Goal: Information Seeking & Learning: Learn about a topic

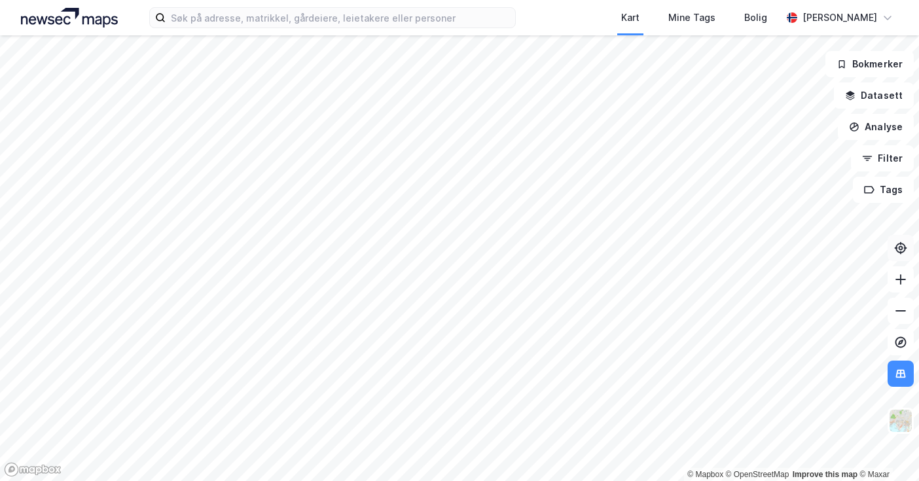
click at [902, 250] on icon at bounding box center [901, 248] width 5 height 5
click at [101, 29] on div "Kart Mine Tags [PERSON_NAME]" at bounding box center [459, 17] width 919 height 35
click at [101, 22] on img at bounding box center [69, 18] width 97 height 20
click at [897, 280] on icon at bounding box center [901, 279] width 10 height 1
click at [898, 280] on icon at bounding box center [901, 279] width 10 height 1
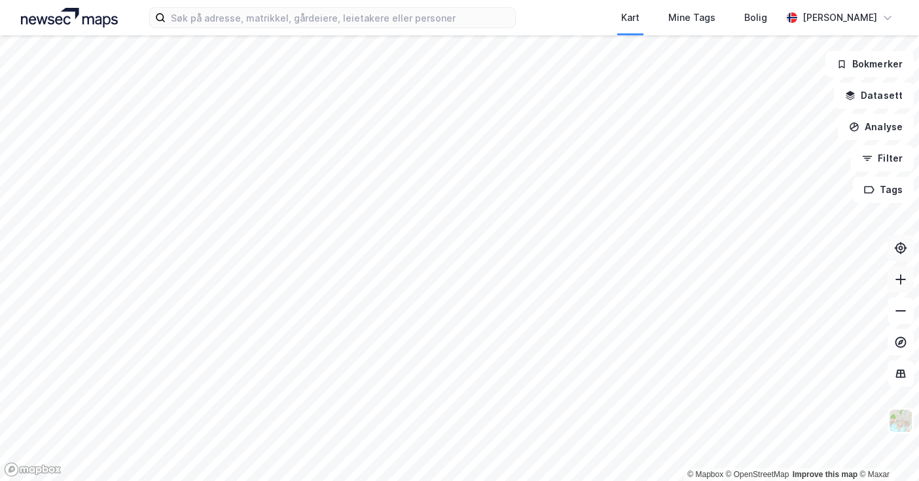
click at [905, 286] on button at bounding box center [901, 280] width 26 height 26
click at [902, 279] on icon at bounding box center [901, 279] width 10 height 1
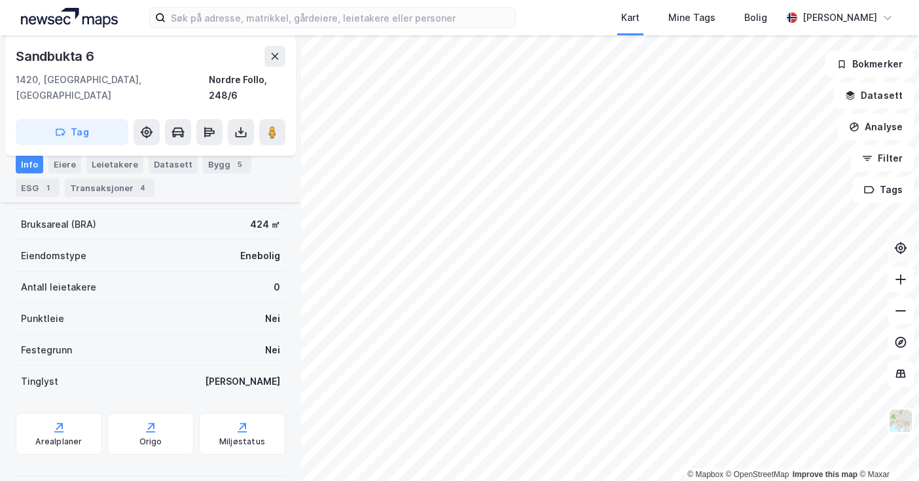
scroll to position [163, 0]
click at [62, 164] on div "Eiere" at bounding box center [64, 164] width 33 height 18
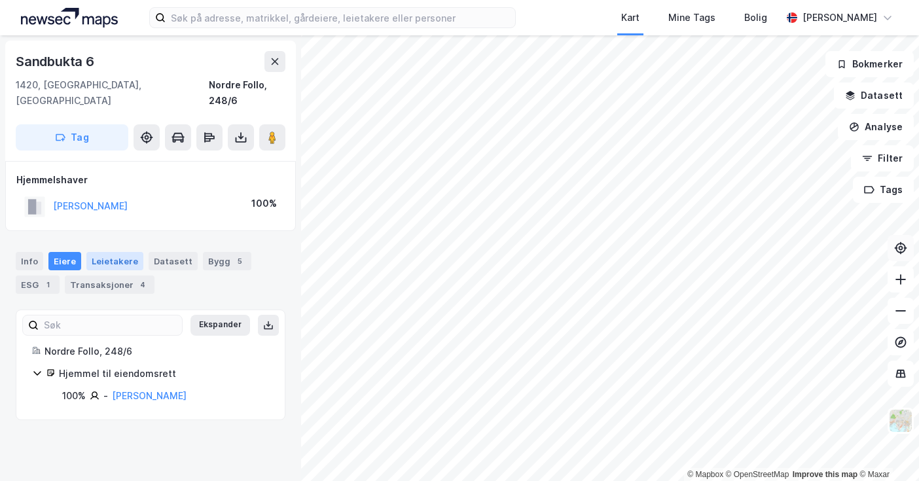
click at [111, 252] on div "Leietakere" at bounding box center [114, 261] width 57 height 18
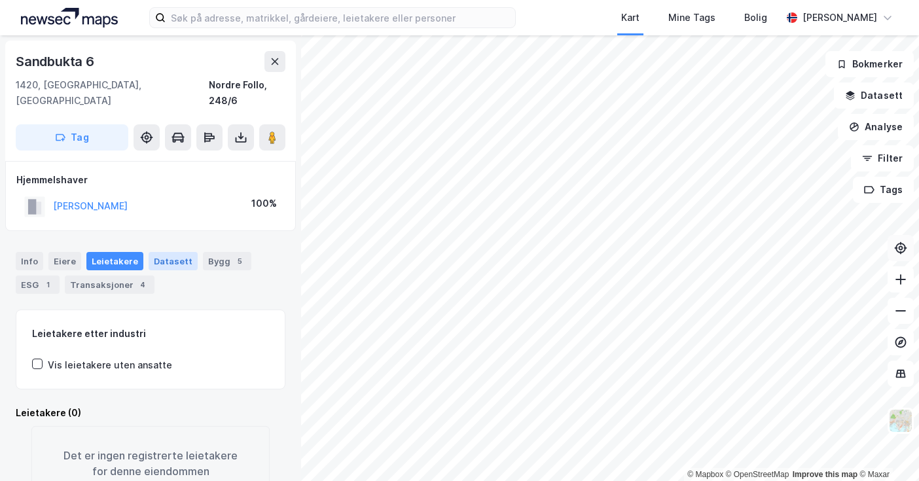
click at [164, 252] on div "Datasett" at bounding box center [173, 261] width 49 height 18
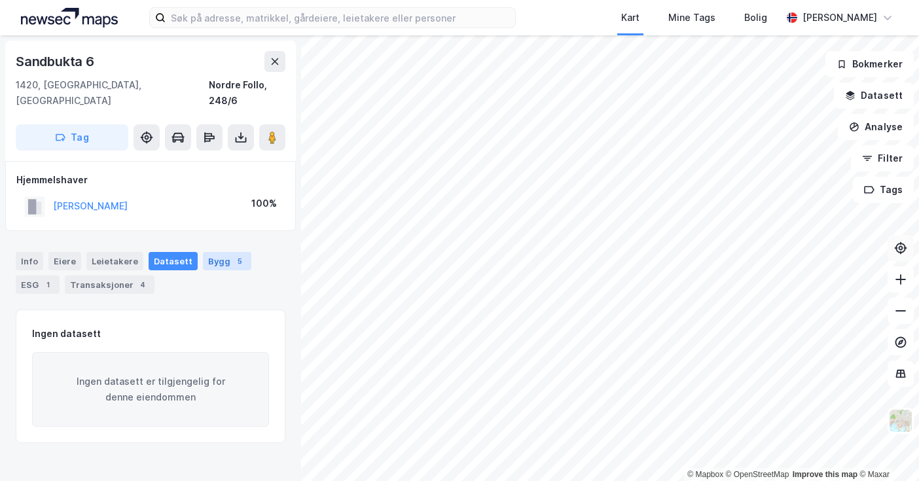
click at [207, 252] on div "Bygg 5" at bounding box center [227, 261] width 48 height 18
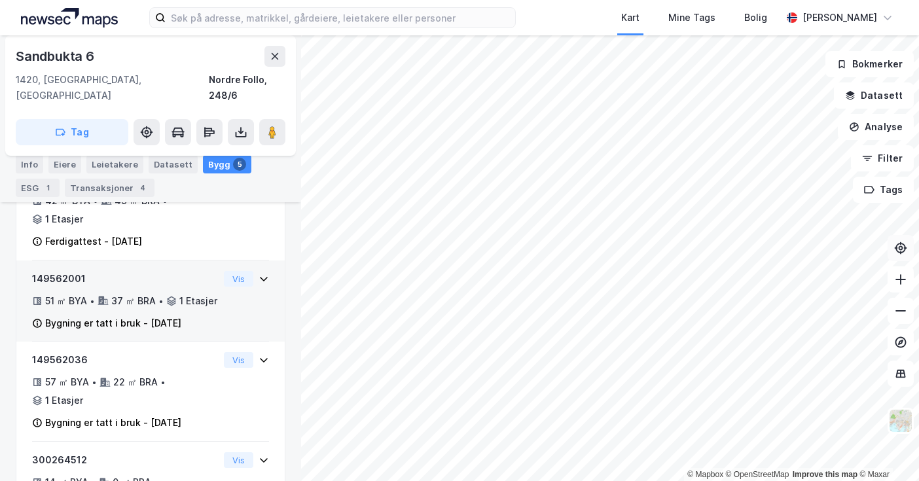
scroll to position [350, 0]
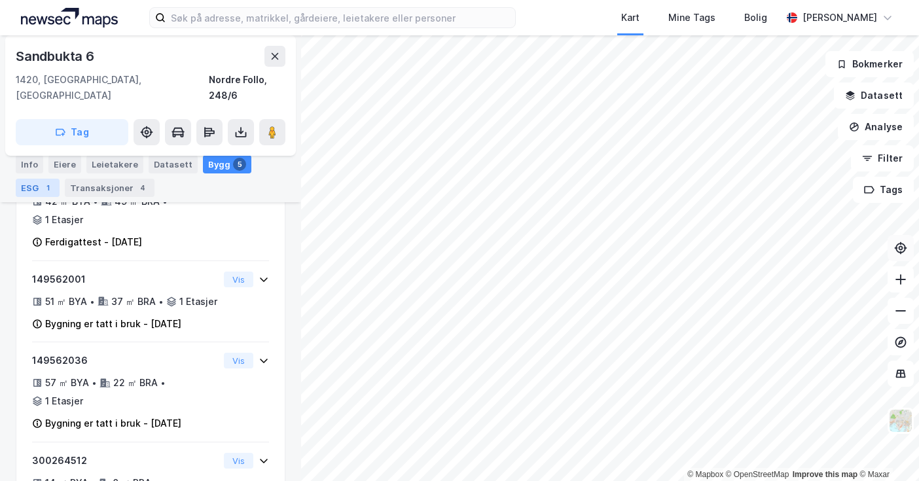
click at [27, 190] on div "ESG 1" at bounding box center [38, 188] width 44 height 18
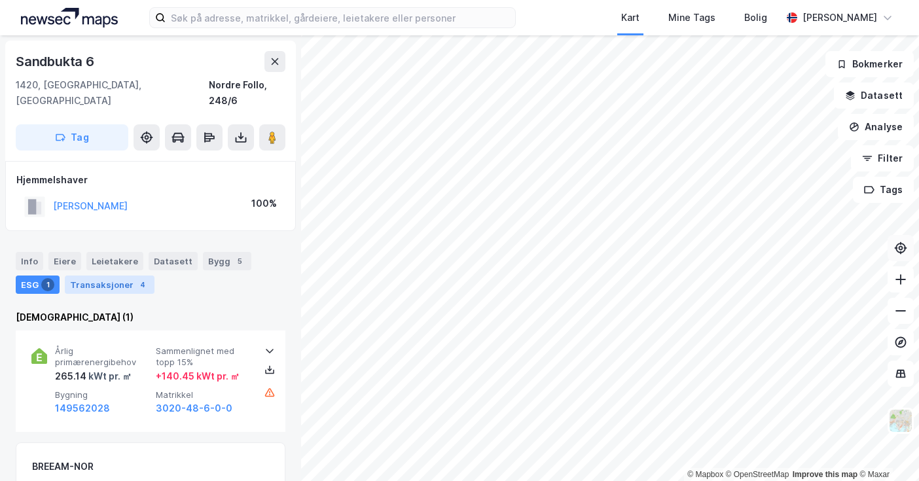
click at [99, 276] on div "Transaksjoner 4" at bounding box center [110, 285] width 90 height 18
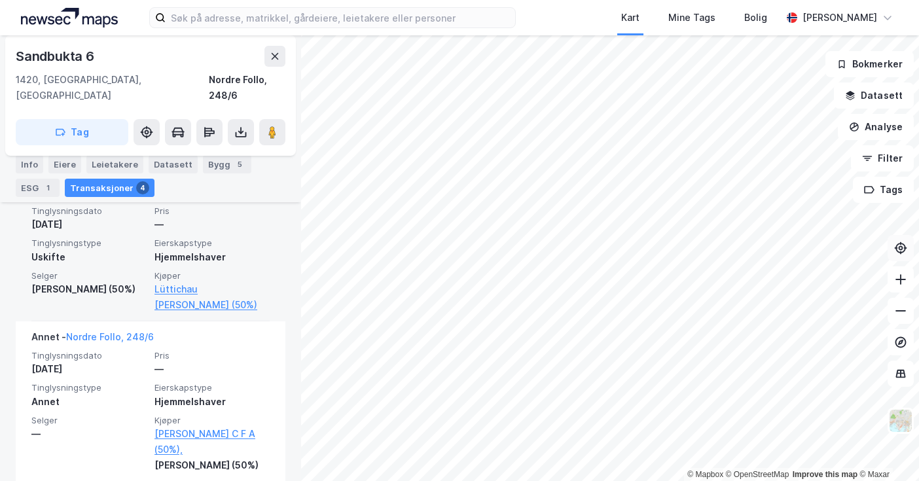
scroll to position [663, 0]
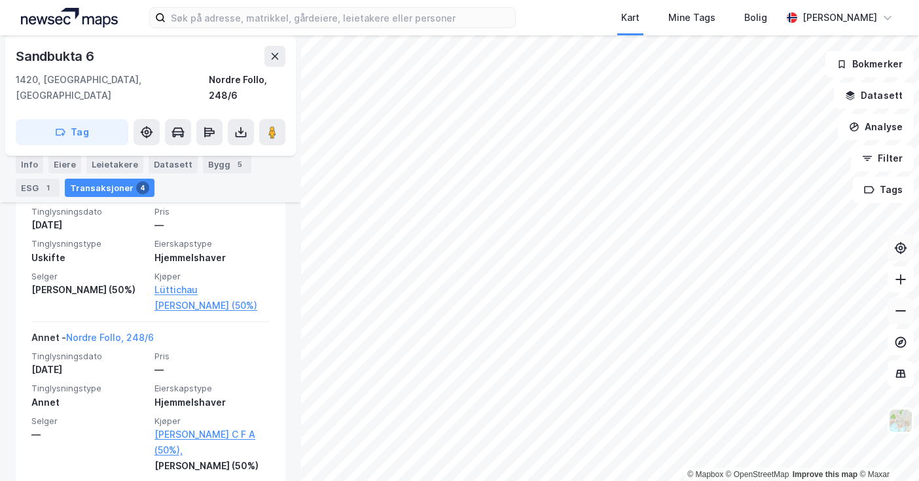
click at [900, 312] on icon at bounding box center [901, 311] width 13 height 13
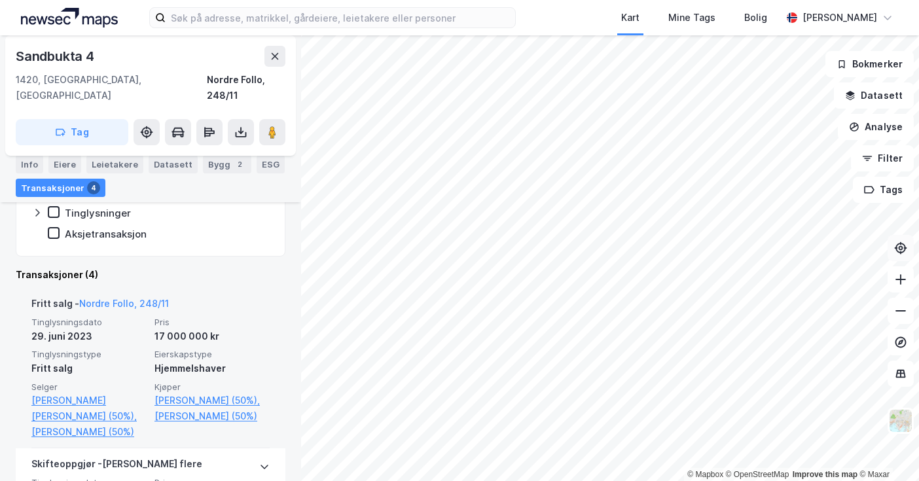
scroll to position [280, 0]
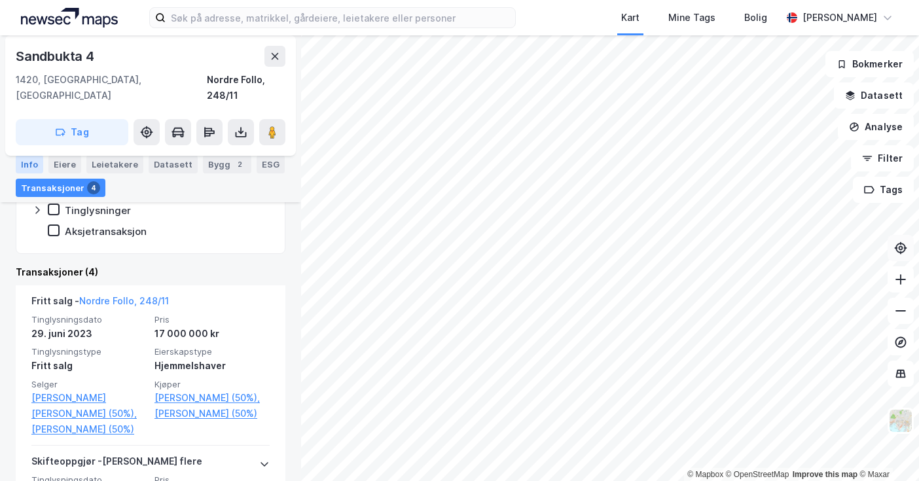
click at [28, 165] on div "Info" at bounding box center [30, 164] width 28 height 18
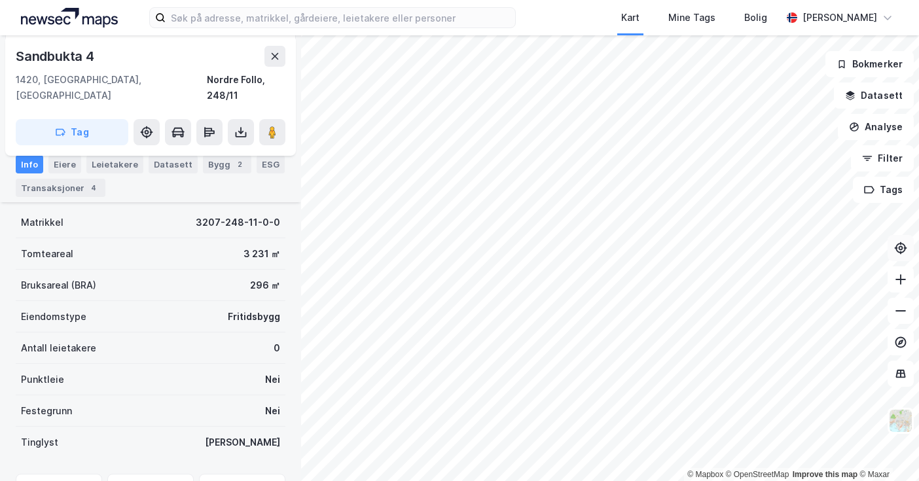
scroll to position [130, 0]
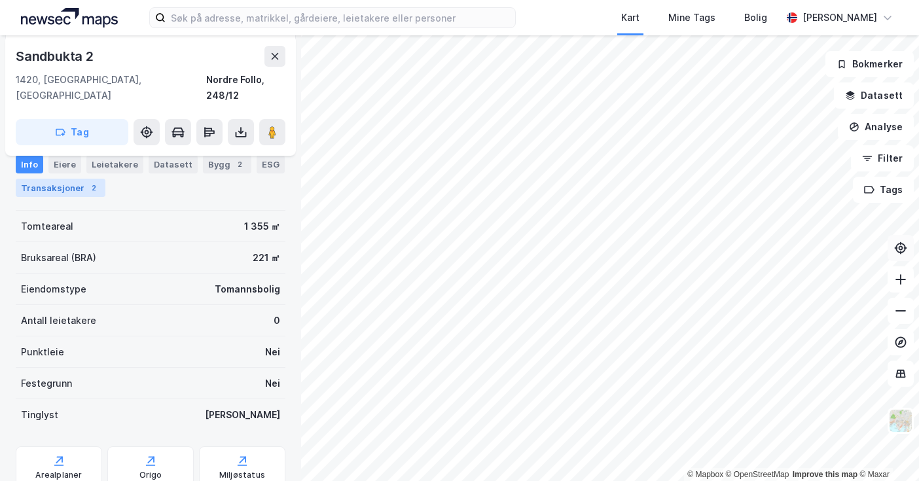
click at [70, 186] on div "Transaksjoner 2" at bounding box center [61, 188] width 90 height 18
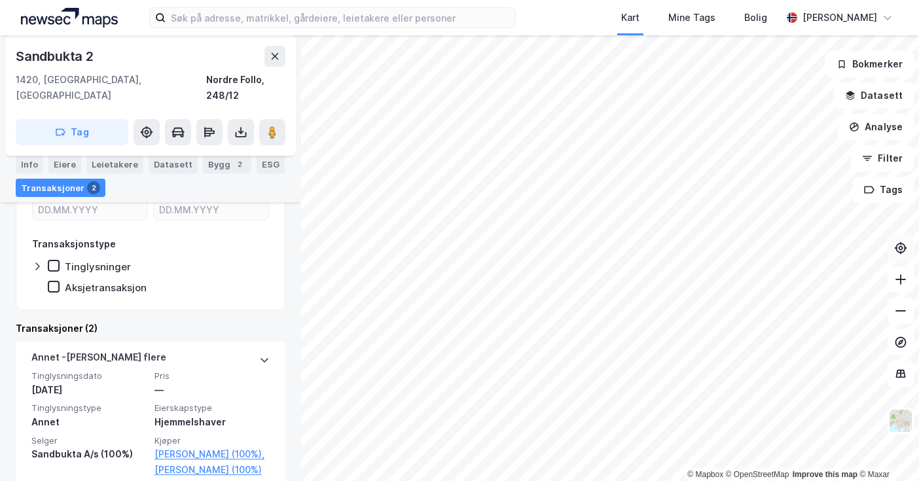
scroll to position [198, 0]
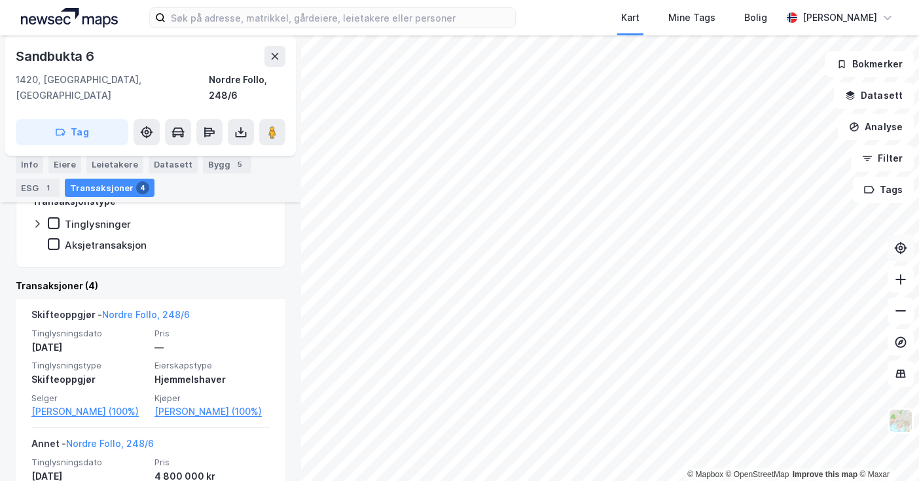
scroll to position [240, 0]
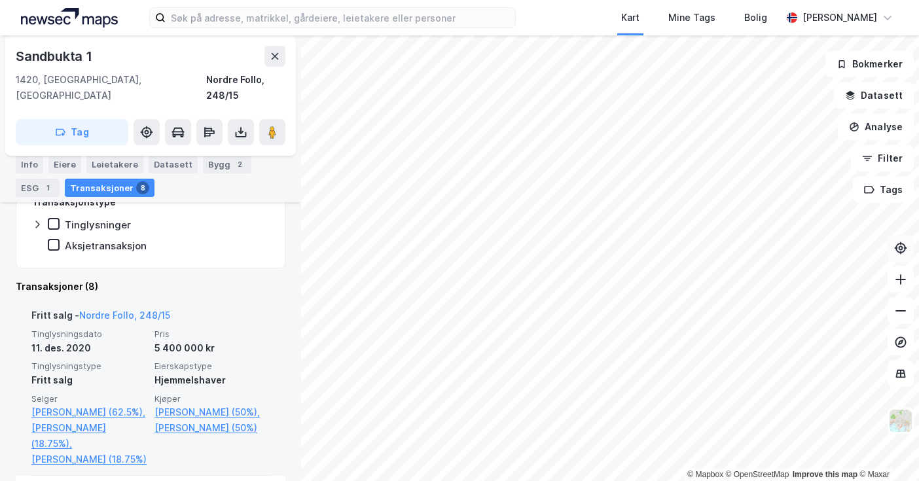
scroll to position [270, 0]
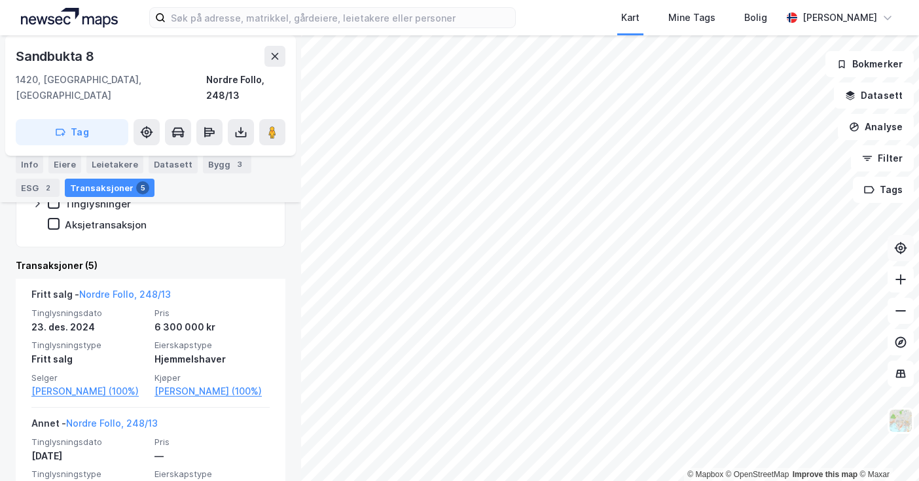
scroll to position [261, 0]
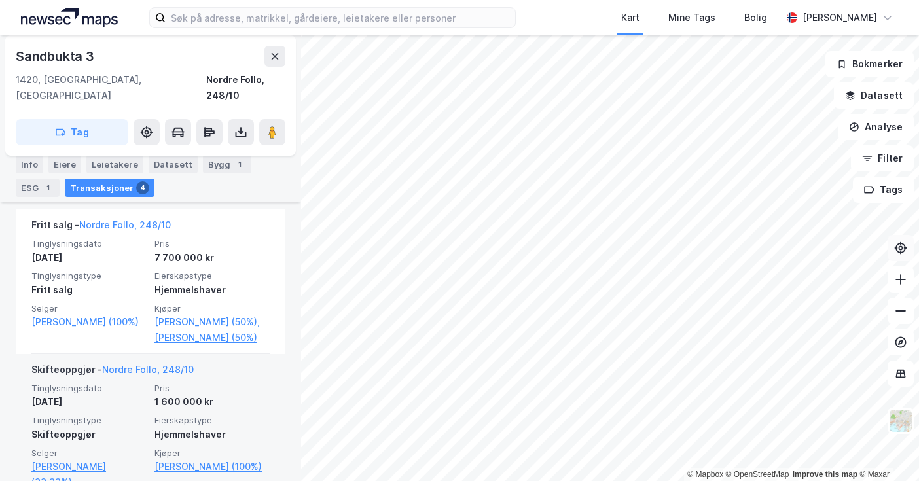
scroll to position [355, 0]
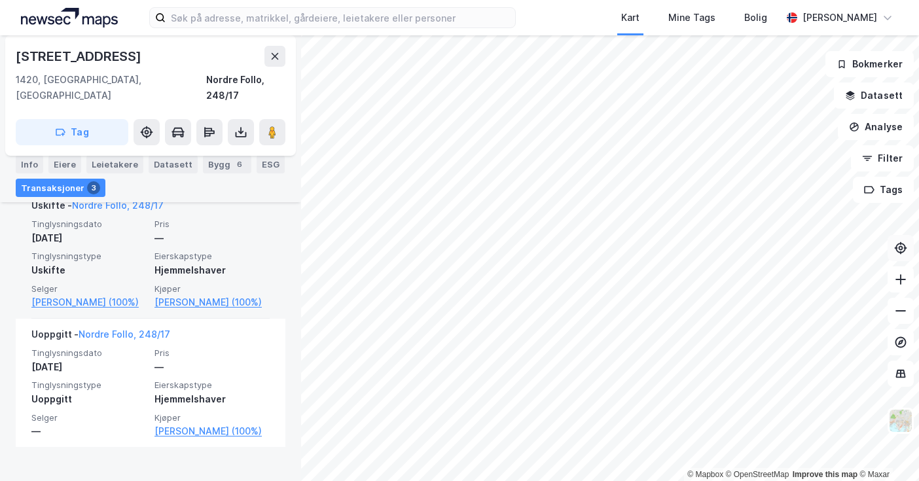
scroll to position [477, 0]
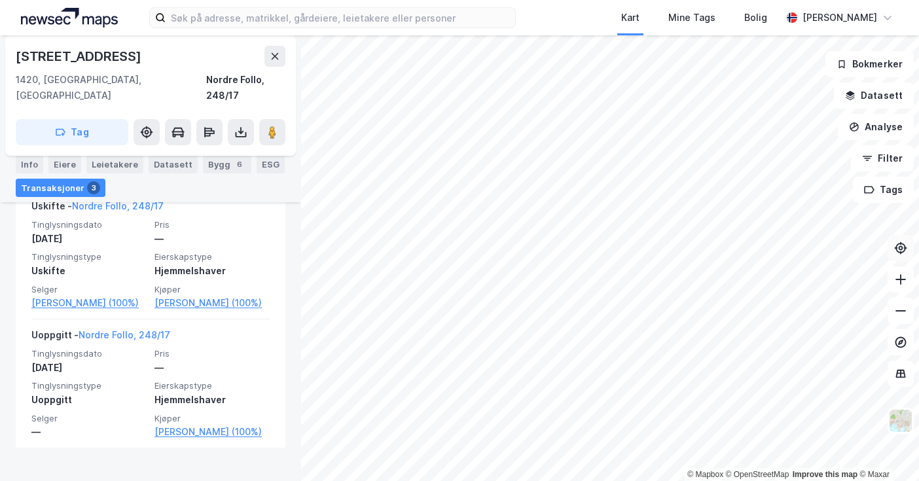
scroll to position [134, 0]
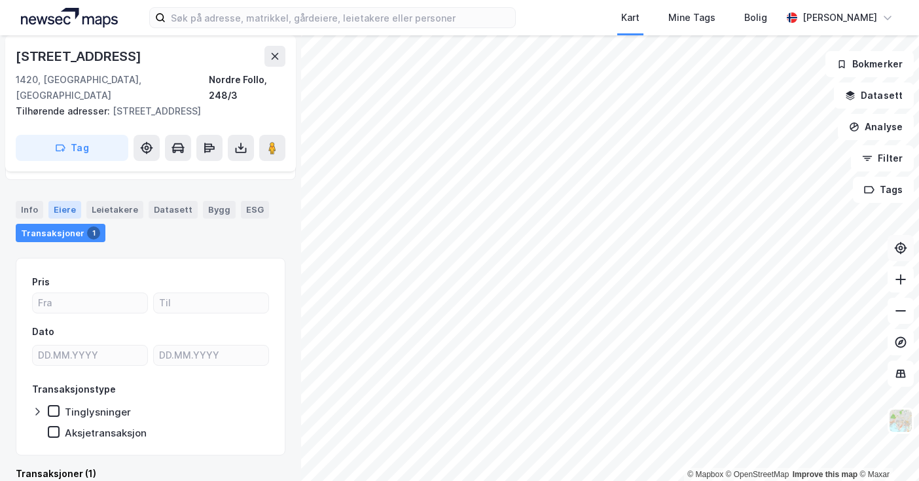
click at [64, 201] on div "Eiere" at bounding box center [64, 209] width 33 height 17
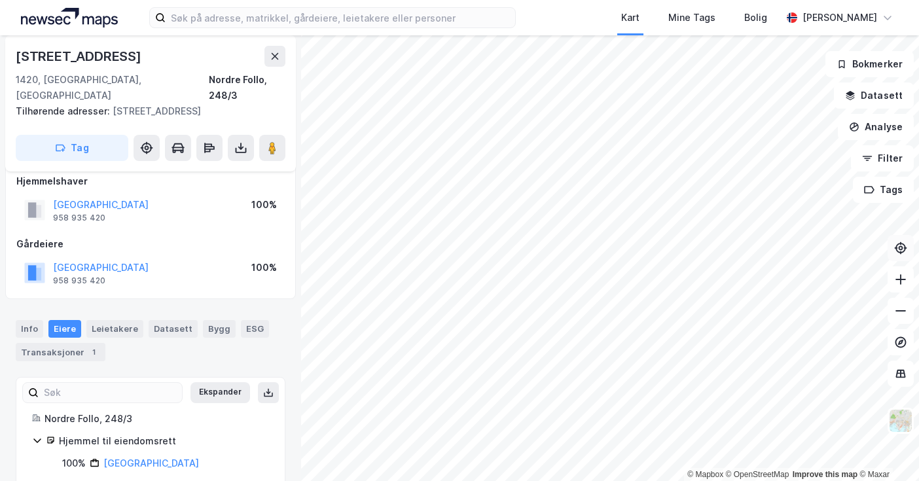
scroll to position [14, 0]
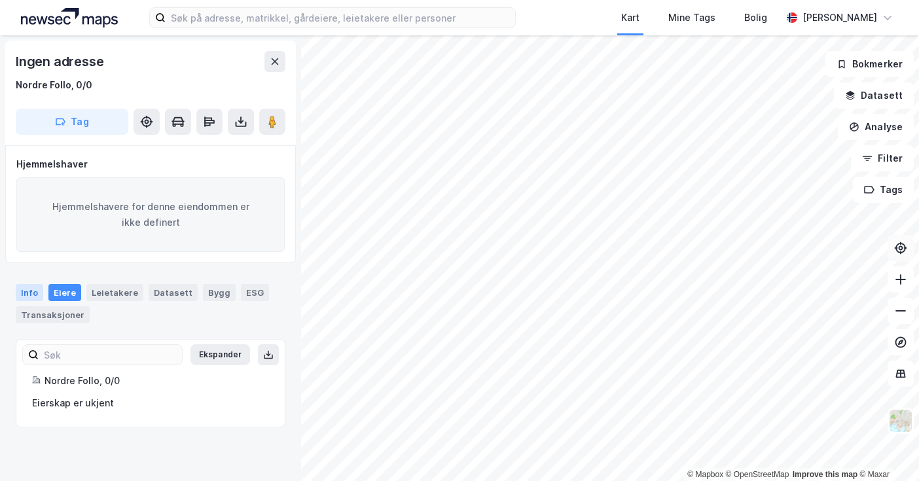
click at [29, 292] on div "Info" at bounding box center [30, 292] width 28 height 17
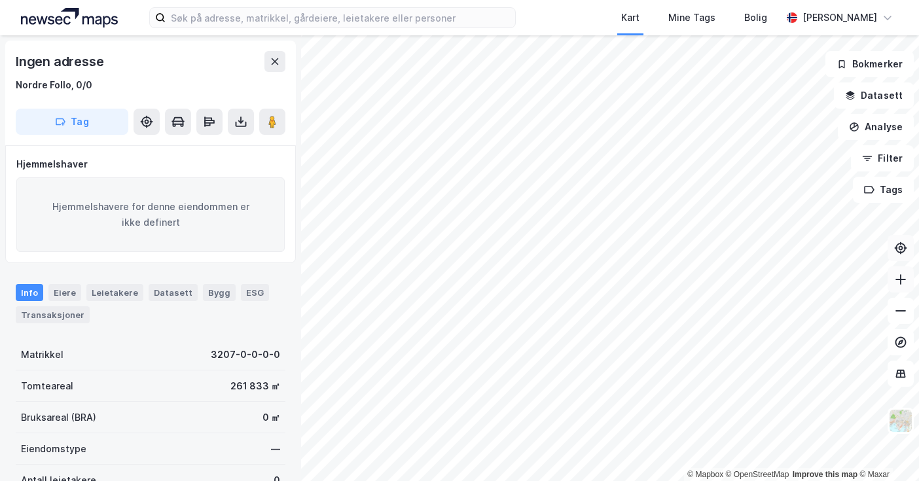
click at [900, 284] on icon at bounding box center [901, 279] width 13 height 13
click at [899, 277] on icon at bounding box center [901, 279] width 13 height 13
click at [902, 281] on icon at bounding box center [901, 279] width 13 height 13
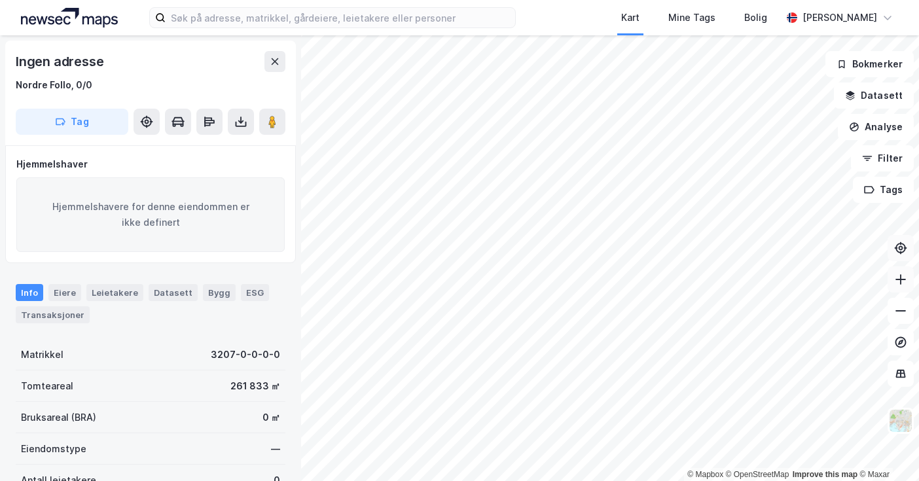
click at [902, 281] on icon at bounding box center [901, 279] width 13 height 13
click at [904, 278] on icon at bounding box center [901, 279] width 13 height 13
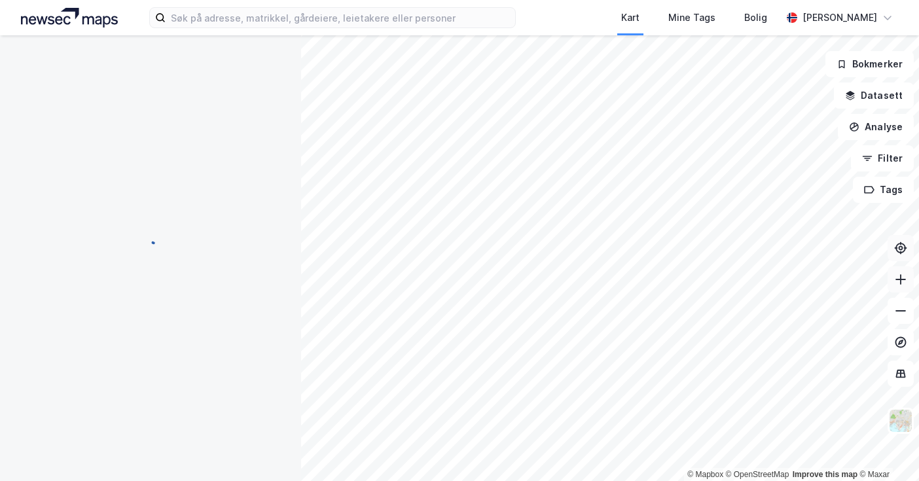
scroll to position [14, 0]
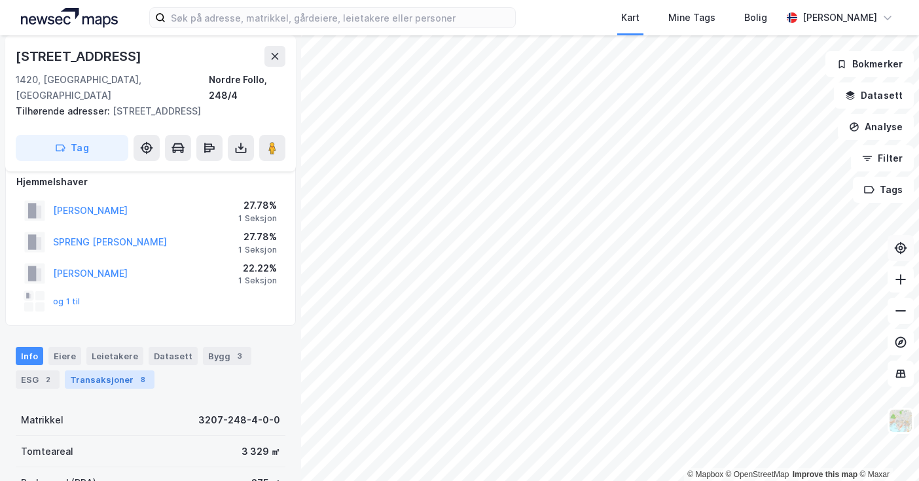
click at [103, 371] on div "Transaksjoner 8" at bounding box center [110, 380] width 90 height 18
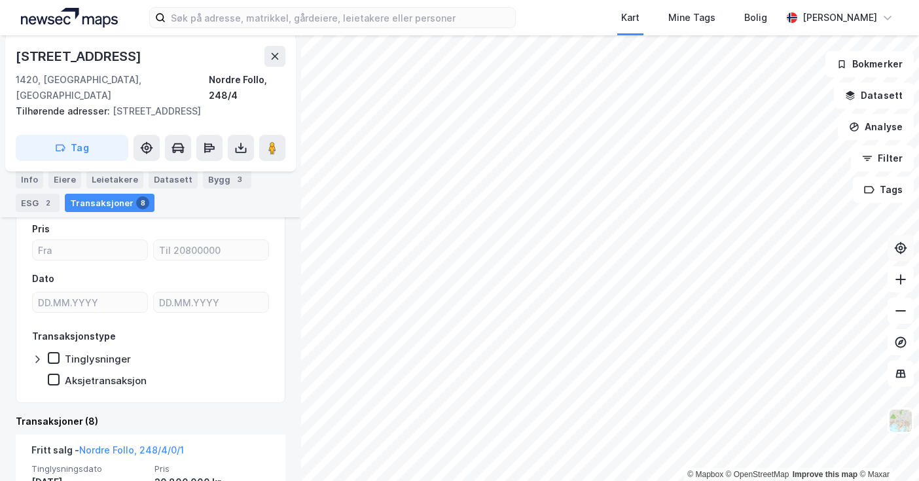
scroll to position [212, 0]
click at [899, 316] on icon at bounding box center [901, 311] width 13 height 13
click at [903, 287] on button at bounding box center [901, 280] width 26 height 26
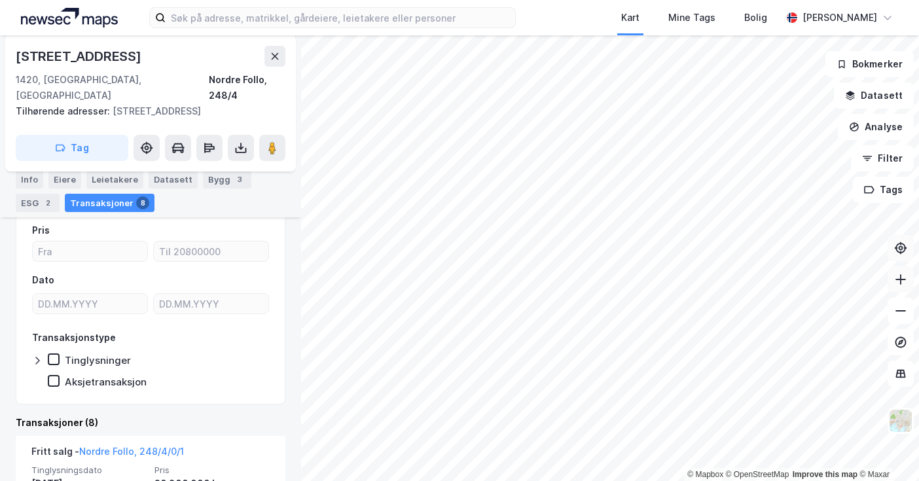
click at [903, 287] on button at bounding box center [901, 280] width 26 height 26
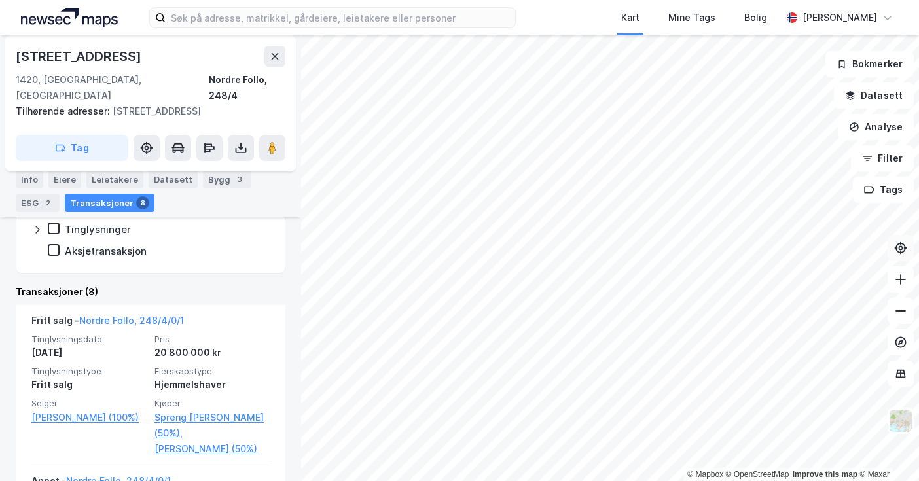
scroll to position [347, 0]
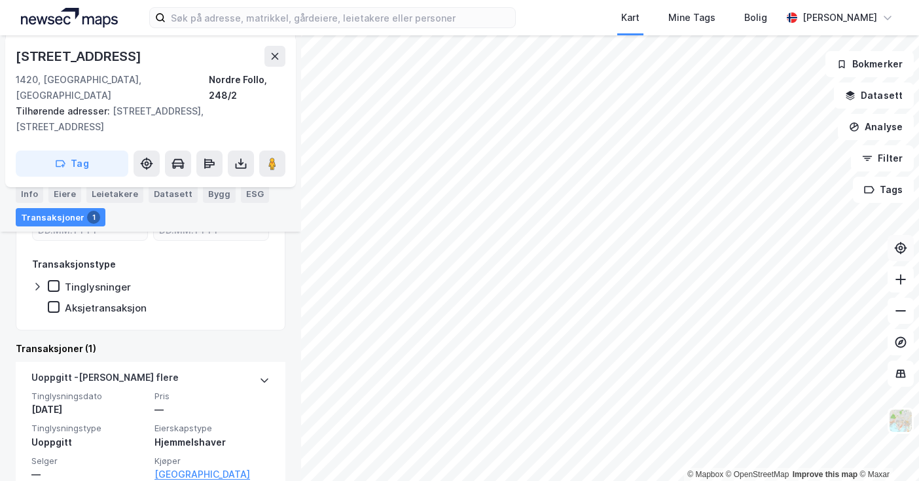
scroll to position [274, 0]
